Goal: Information Seeking & Learning: Learn about a topic

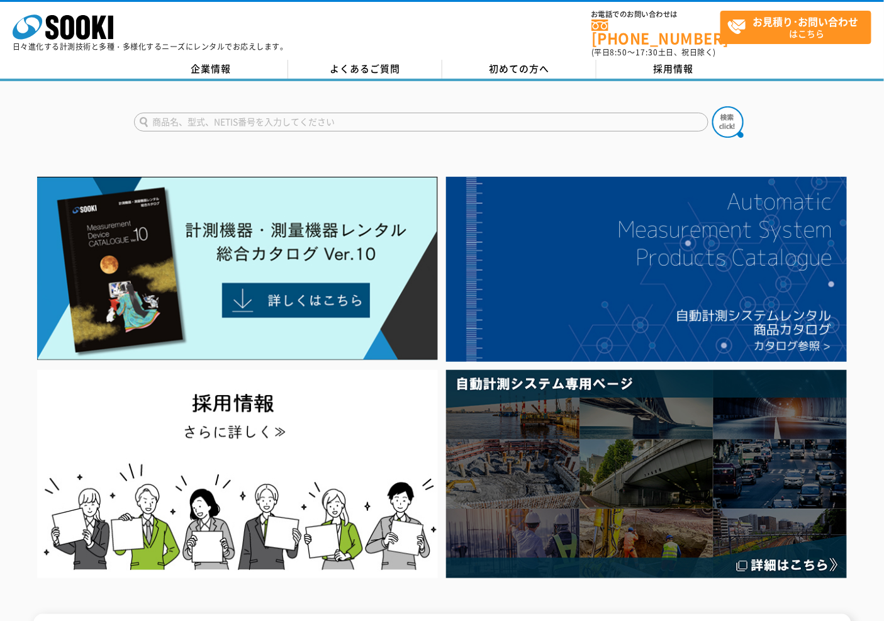
click at [208, 121] on input "text" at bounding box center [421, 122] width 574 height 19
type input "SR3600"
click at [712, 106] on button at bounding box center [727, 121] width 31 height 31
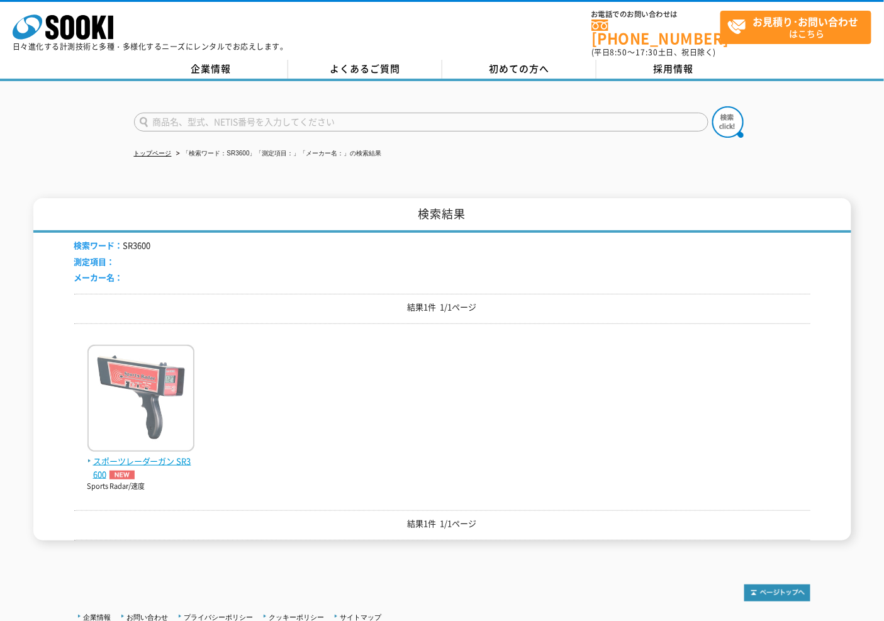
click at [114, 457] on span "スポーツレーダーガン SR3600" at bounding box center [140, 468] width 107 height 26
click at [152, 406] on img at bounding box center [140, 400] width 107 height 110
click at [168, 455] on span "スポーツレーダーガン SR3600" at bounding box center [140, 468] width 107 height 26
